Goal: Task Accomplishment & Management: Manage account settings

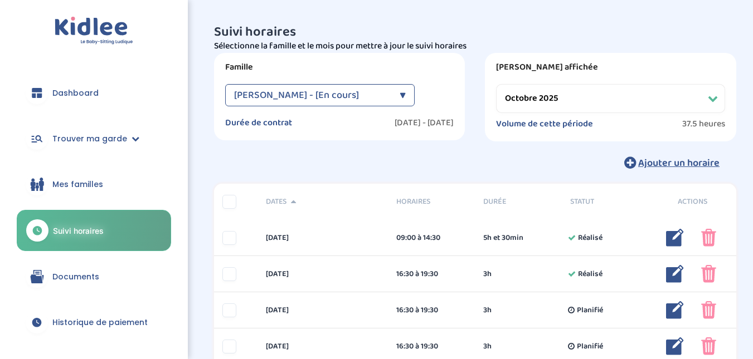
select select "octobre 2025"
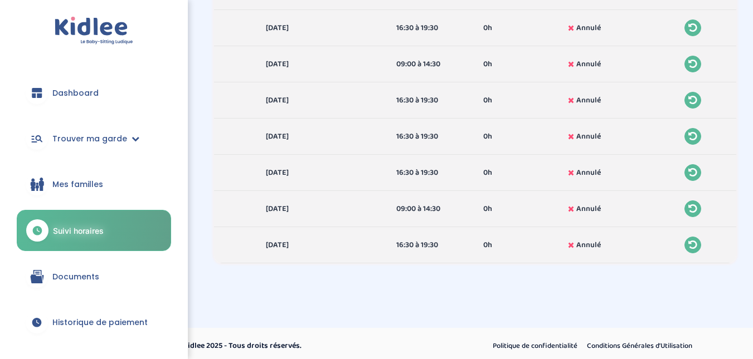
click at [79, 234] on span "Suivi horaires" at bounding box center [78, 231] width 51 height 12
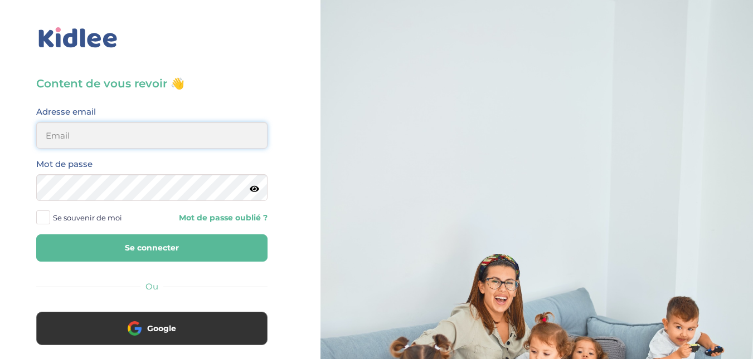
click at [160, 130] on input "email" at bounding box center [151, 135] width 231 height 27
type input "djenny.celian@outlook.fr"
click at [136, 247] on button "Se connecter" at bounding box center [151, 248] width 231 height 27
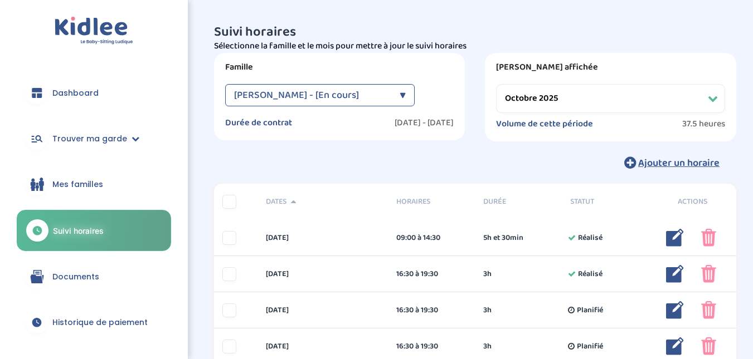
select select "octobre 2025"
click at [72, 319] on span "Historique de paiement" at bounding box center [99, 323] width 95 height 12
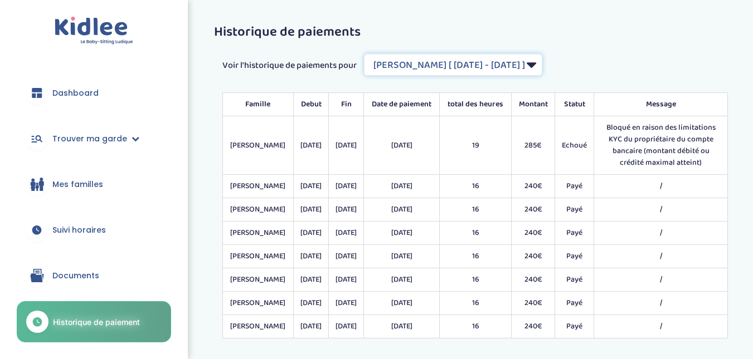
click at [542, 67] on select "Filtrer par Contrat Bchir Jeridi Chiraz [ 2024-11-04 - 2025-07-31 ] Philippakis…" at bounding box center [453, 64] width 178 height 22
select select "2101"
click at [364, 53] on select "Filtrer par Contrat Bchir Jeridi Chiraz [ 2024-11-04 - 2025-07-31 ] Philippakis…" at bounding box center [453, 64] width 178 height 22
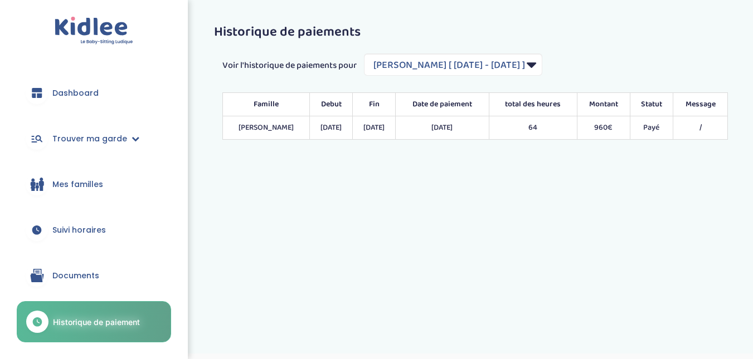
click at [82, 186] on span "Mes familles" at bounding box center [77, 185] width 51 height 12
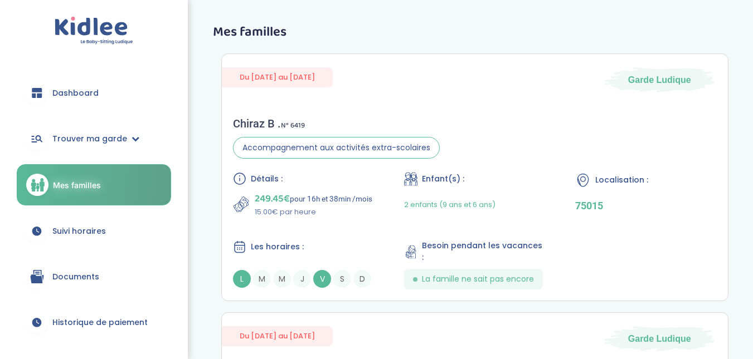
click at [110, 316] on link "Historique de paiement" at bounding box center [94, 323] width 154 height 40
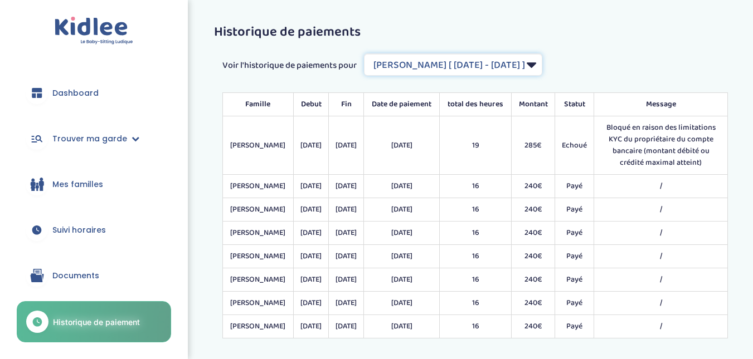
click at [542, 67] on select "Filtrer par Contrat Bchir Jeridi Chiraz [ 2024-11-04 - 2025-07-31 ] Philippakis…" at bounding box center [453, 64] width 178 height 22
select select "2101"
click at [364, 53] on select "Filtrer par Contrat Bchir Jeridi Chiraz [ 2024-11-04 - 2025-07-31 ] Philippakis…" at bounding box center [453, 64] width 178 height 22
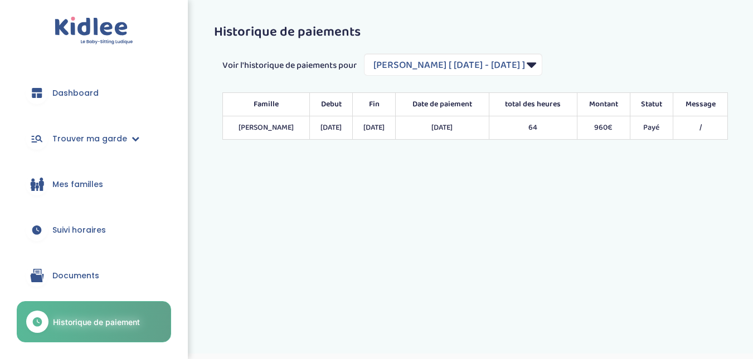
click at [70, 272] on span "Documents" at bounding box center [75, 276] width 47 height 12
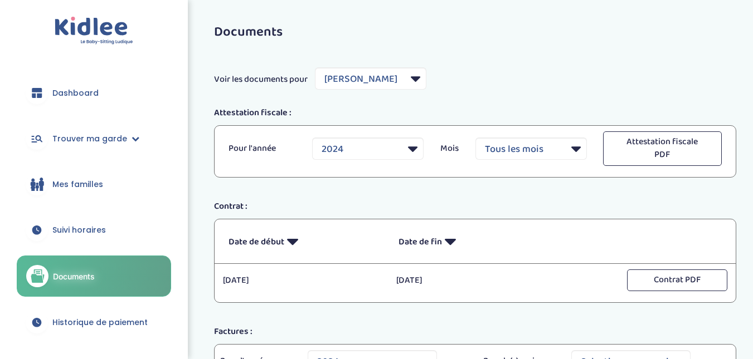
select select "5813"
select select "2024"
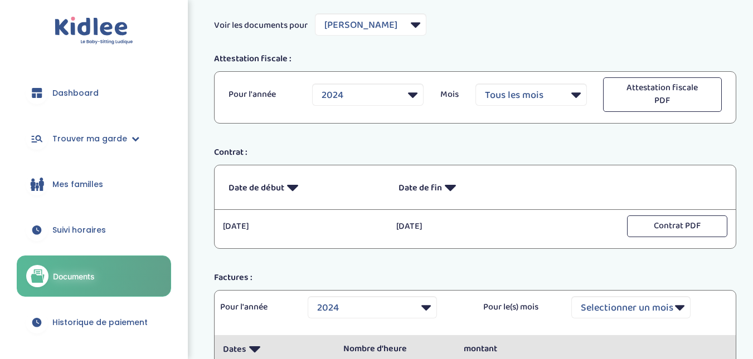
scroll to position [53, 0]
click at [411, 25] on select "Filtrer par Famille Bchir Jeridi Chiraz Philippakis Elise" at bounding box center [370, 25] width 111 height 22
select select "7536"
click at [315, 14] on select "Filtrer par Famille Bchir Jeridi Chiraz Philippakis Elise" at bounding box center [370, 25] width 111 height 22
select select "2025"
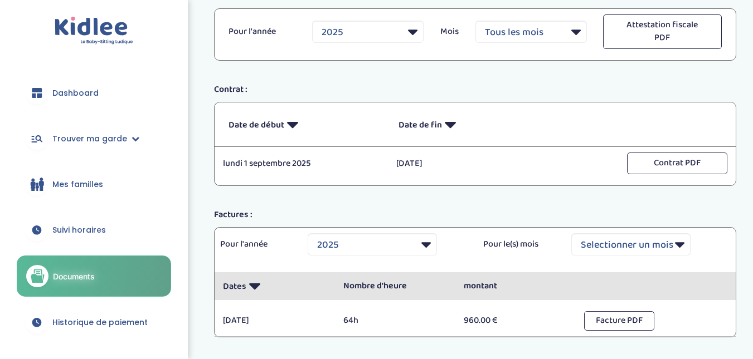
scroll to position [190, 0]
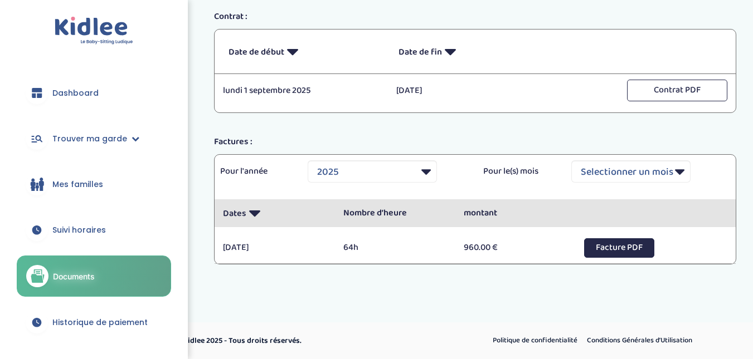
click at [621, 252] on button "Facture PDF" at bounding box center [619, 247] width 71 height 19
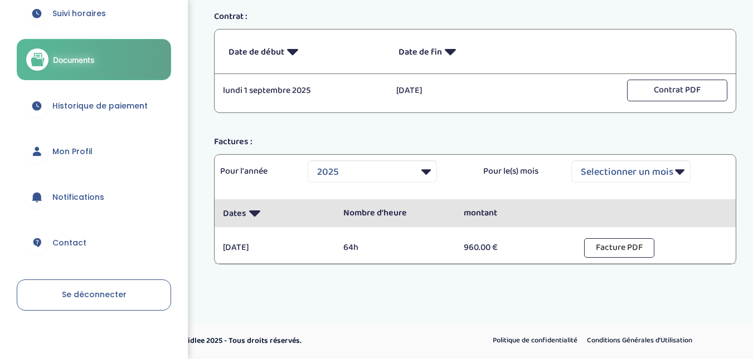
scroll to position [224, 0]
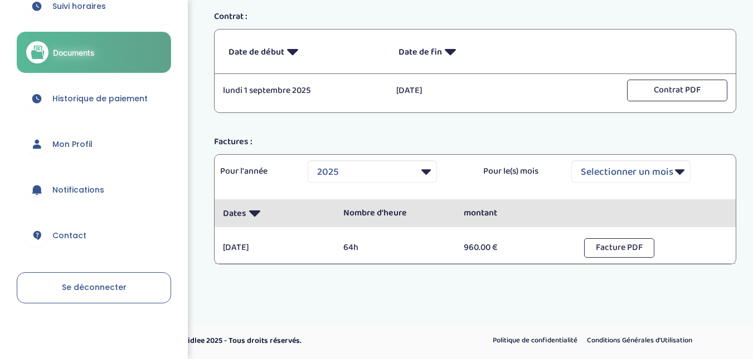
click at [80, 146] on span "Mon Profil" at bounding box center [72, 145] width 40 height 12
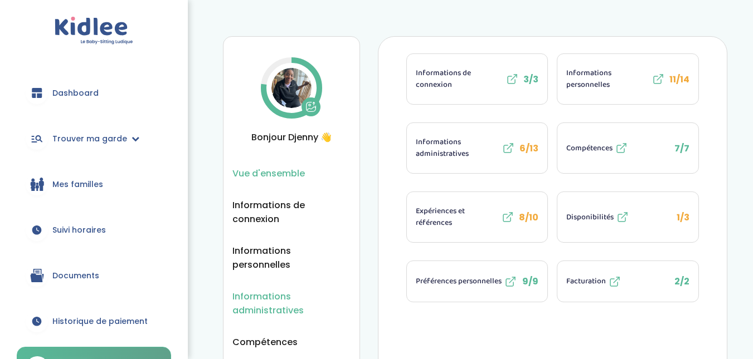
click at [264, 292] on span "Informations administratives" at bounding box center [291, 304] width 118 height 28
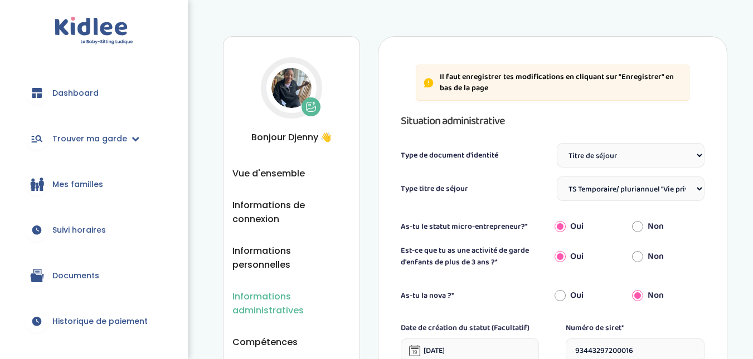
select select "Titre de séjour"
select select "TS Temporaire/ pluriannuel "Vie privée et familiale""
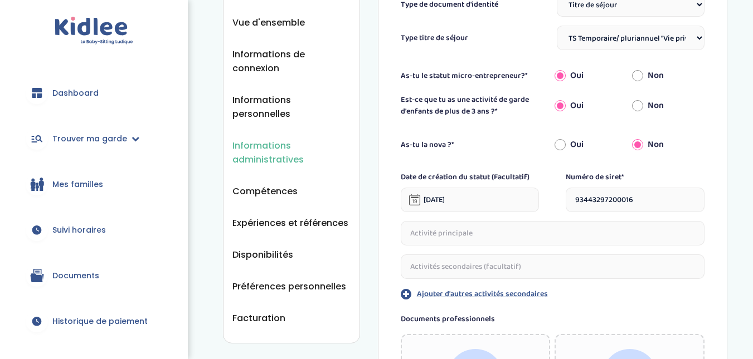
scroll to position [152, 0]
click at [271, 310] on span "Facturation" at bounding box center [258, 317] width 53 height 14
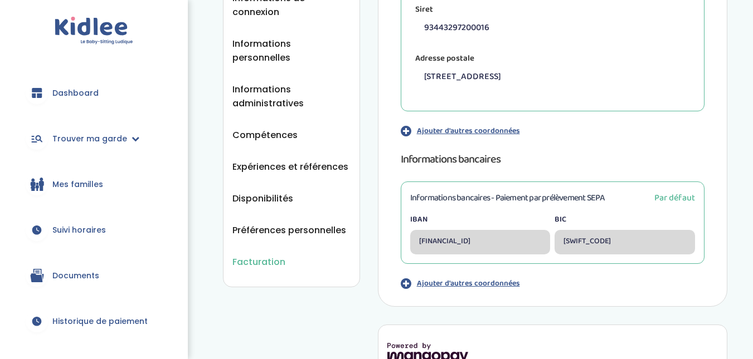
scroll to position [208, 0]
click at [471, 284] on p "Ajouter d'autres coordonnées" at bounding box center [468, 283] width 103 height 12
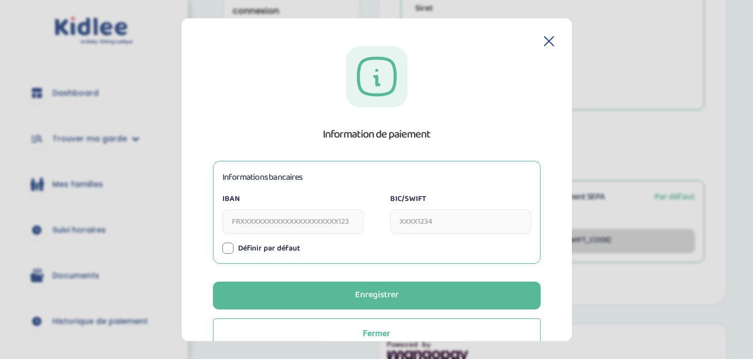
click at [331, 219] on input "IBAN" at bounding box center [292, 221] width 141 height 25
type input "[FINANCIAL_ID]"
click at [419, 222] on input "BIC/SWIFT" at bounding box center [460, 221] width 141 height 25
type input "[SWIFT_CODE]"
click at [227, 245] on div at bounding box center [227, 248] width 11 height 11
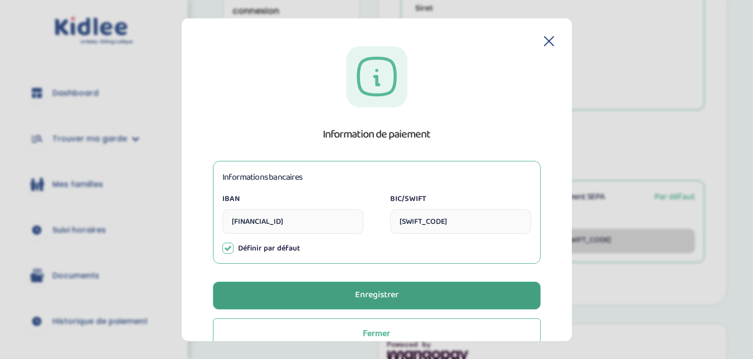
click at [380, 287] on button "Enregistrer" at bounding box center [377, 295] width 328 height 28
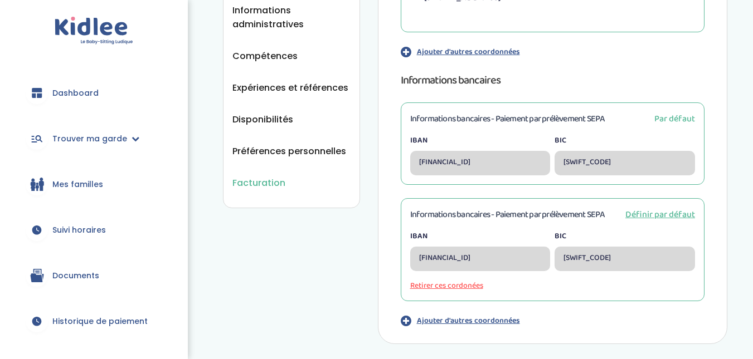
scroll to position [290, 0]
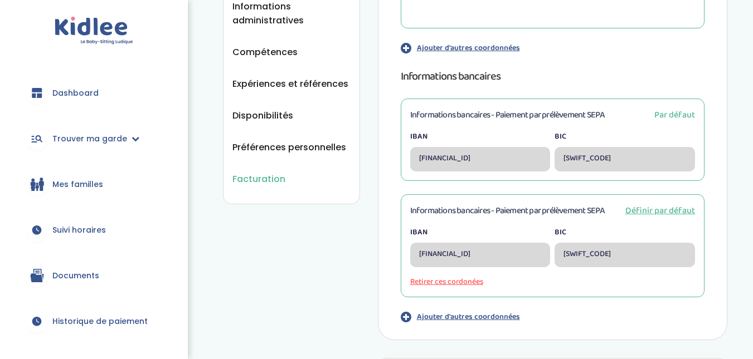
click at [663, 212] on span "Définir par défaut" at bounding box center [660, 211] width 70 height 14
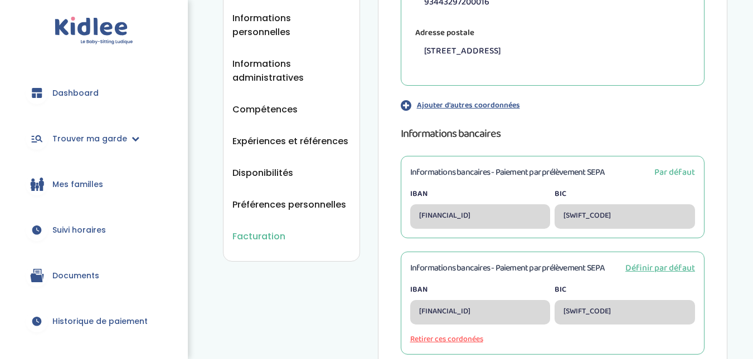
scroll to position [239, 0]
